Goal: Check status: Check status

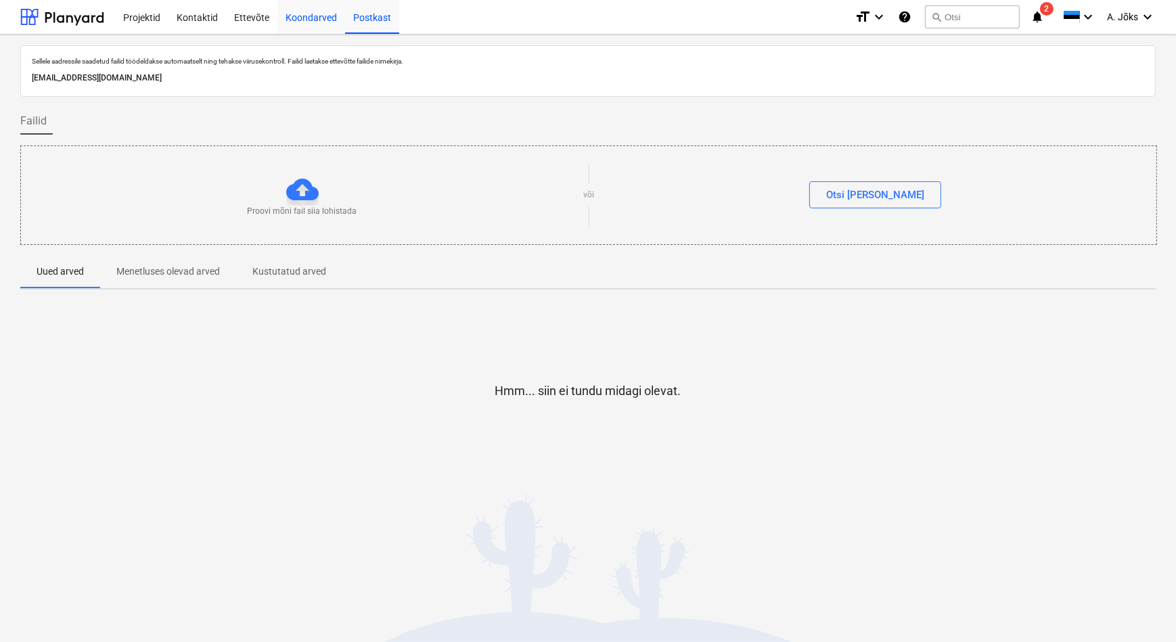
click at [317, 22] on div "Koondarved" at bounding box center [311, 16] width 68 height 35
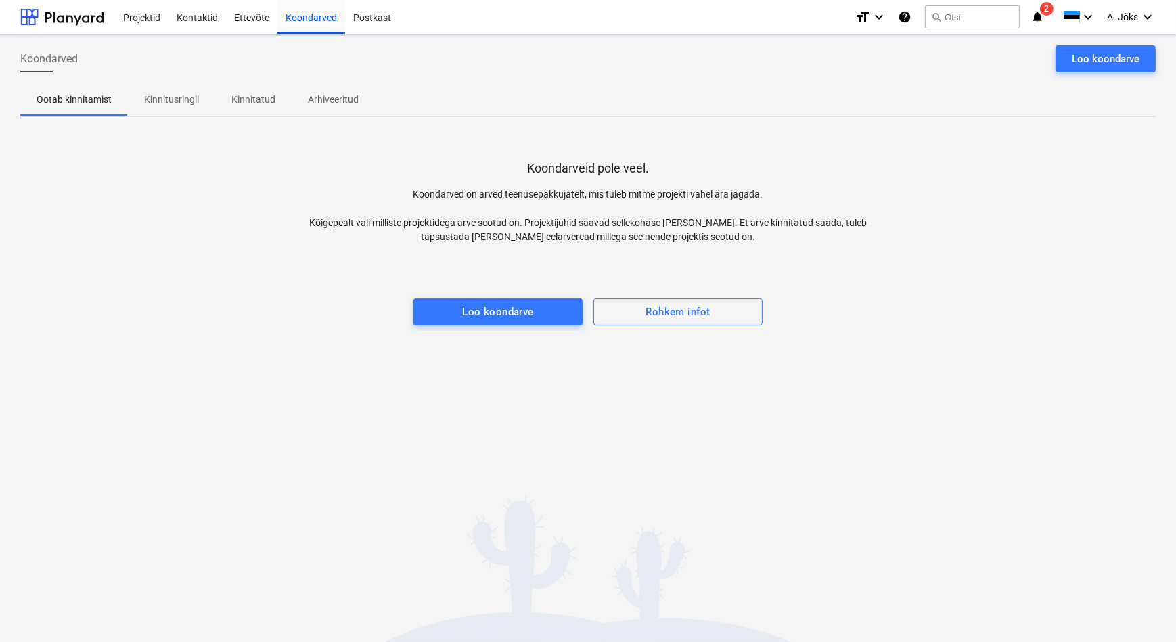
click at [177, 96] on p "Kinnitusringil" at bounding box center [171, 100] width 55 height 14
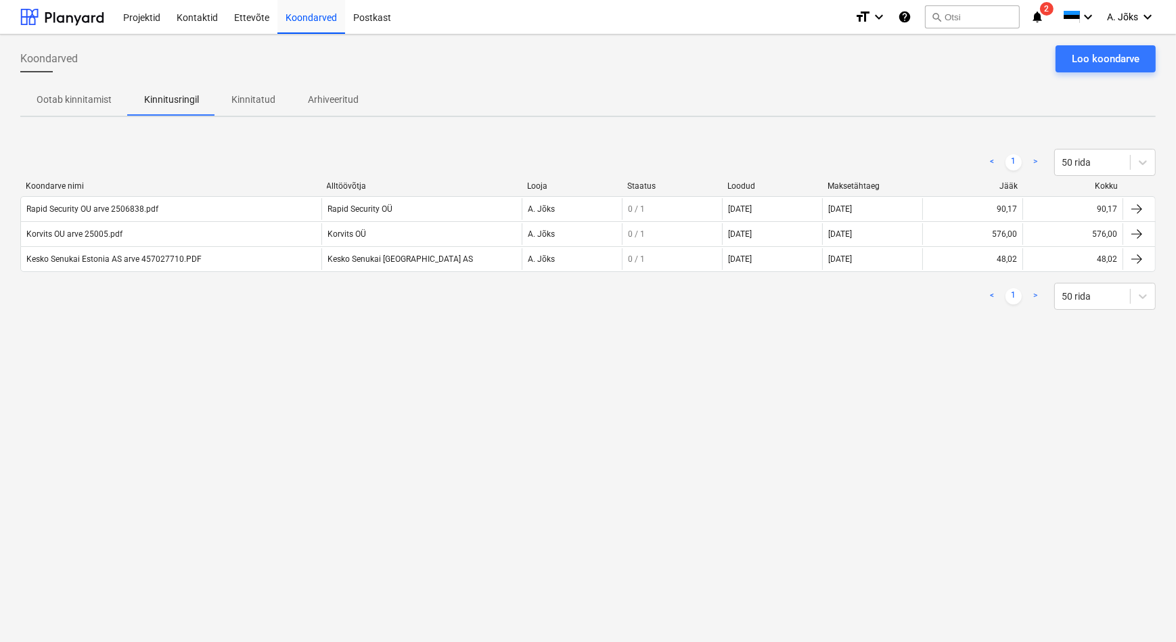
click at [939, 127] on div "Koondarved Loo koondarve Ootab kinnitamist Kinnitusringil Kinnitatud Arhiveerit…" at bounding box center [588, 339] width 1176 height 608
click at [481, 372] on div "Koondarved Loo koondarve Ootab kinnitamist Kinnitusringil Kinnitatud Arhiveerit…" at bounding box center [588, 339] width 1176 height 608
click at [250, 98] on p "Kinnitatud" at bounding box center [253, 100] width 44 height 14
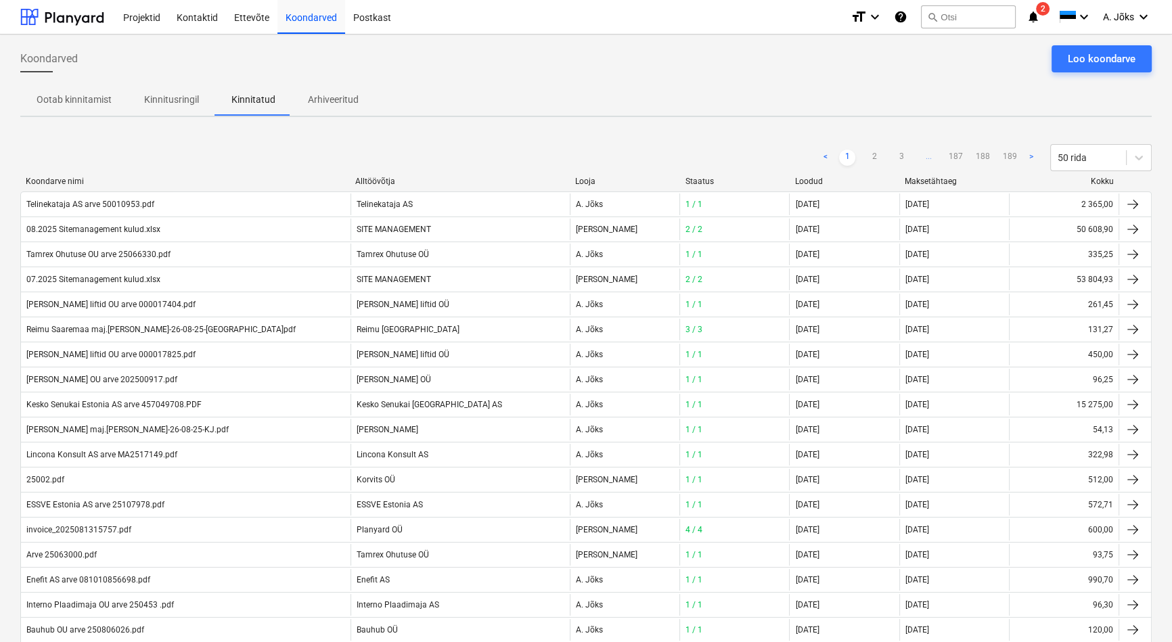
click at [154, 96] on p "Kinnitusringil" at bounding box center [171, 100] width 55 height 14
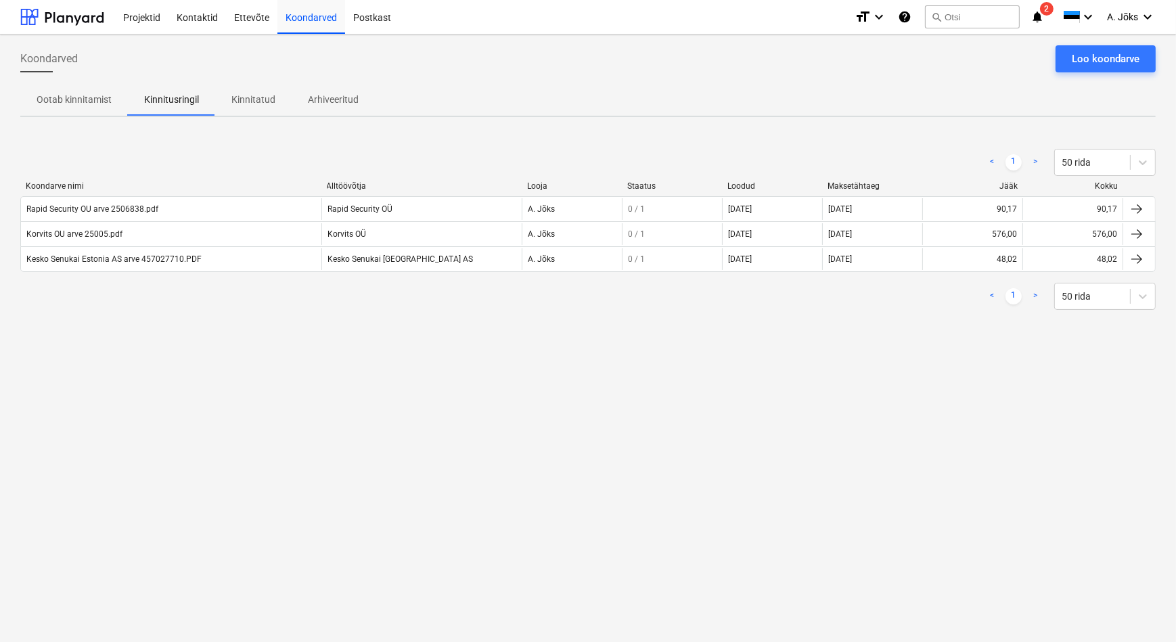
click at [1020, 393] on div "Koondarved Loo koondarve Ootab kinnitamist Kinnitusringil Kinnitatud Arhiveerit…" at bounding box center [588, 339] width 1176 height 608
click at [1117, 21] on span "A. Jõks" at bounding box center [1122, 17] width 31 height 11
click at [1106, 73] on div "Logi välja" at bounding box center [1115, 75] width 81 height 22
